Goal: Task Accomplishment & Management: Use online tool/utility

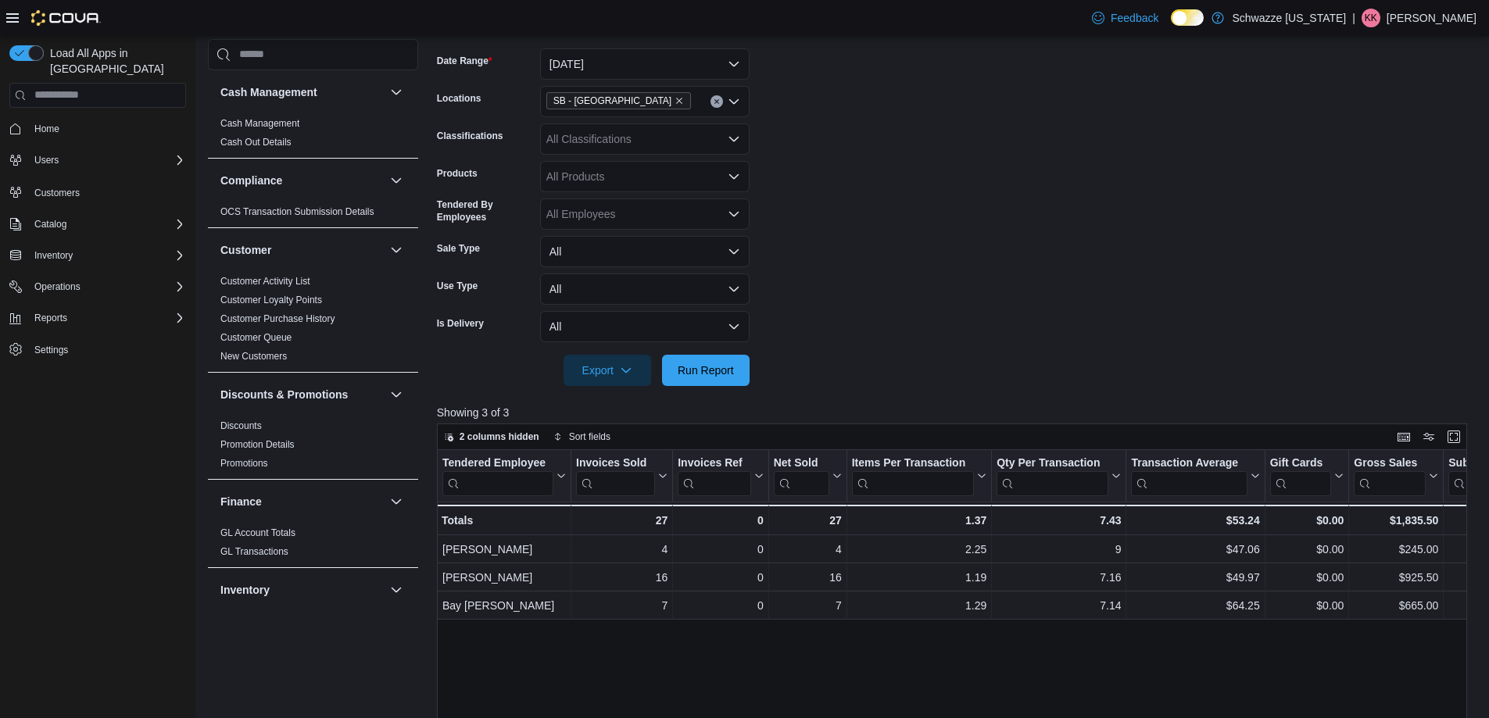
scroll to position [235, 0]
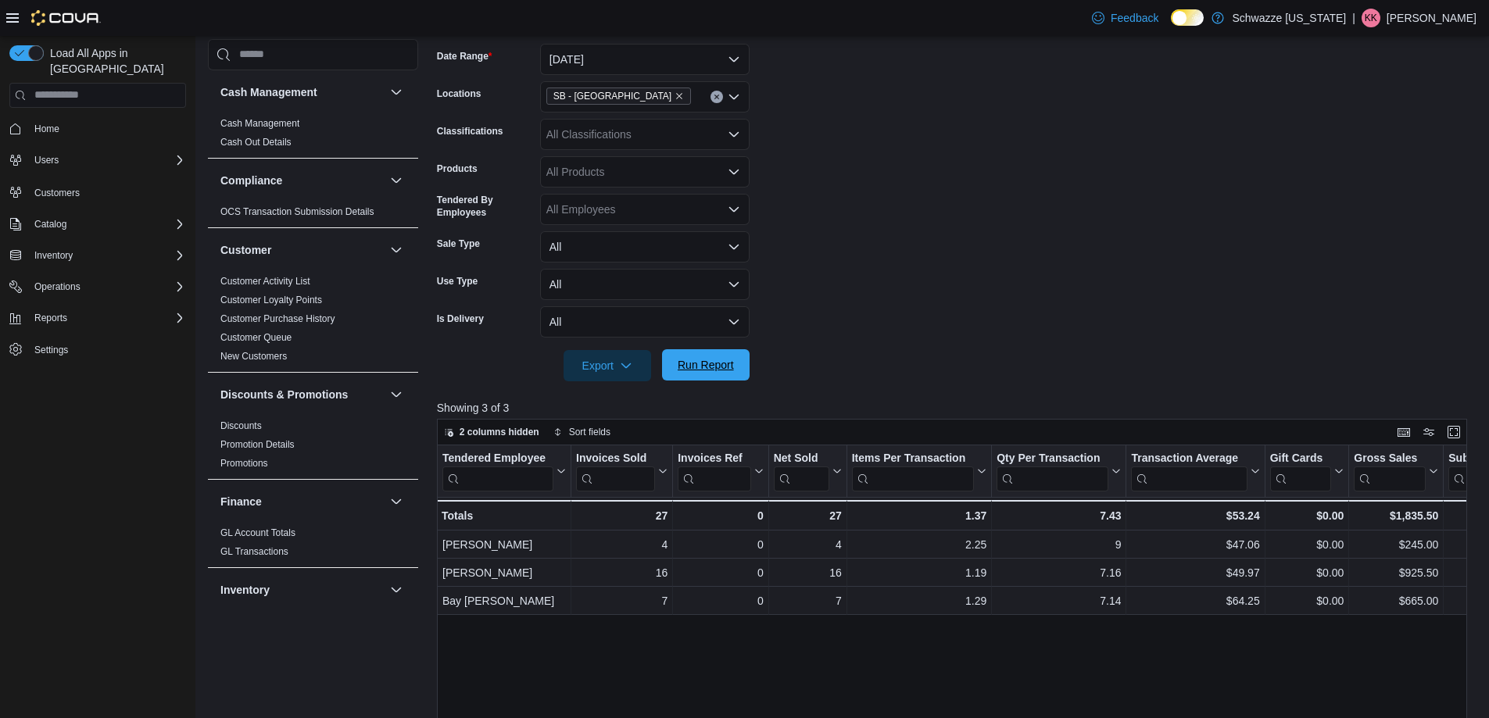
click at [732, 357] on span "Run Report" at bounding box center [706, 364] width 69 height 31
click at [740, 371] on span "Run Report" at bounding box center [706, 364] width 69 height 31
